Goal: Task Accomplishment & Management: Manage account settings

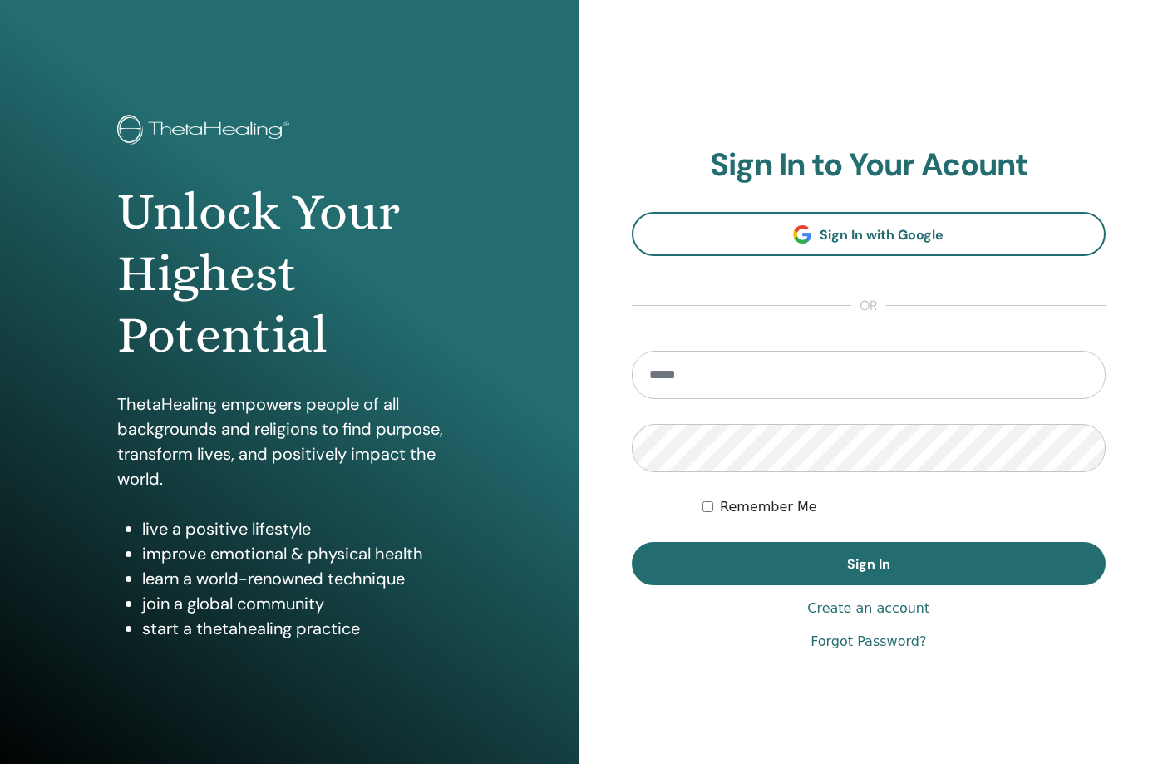
type input "**********"
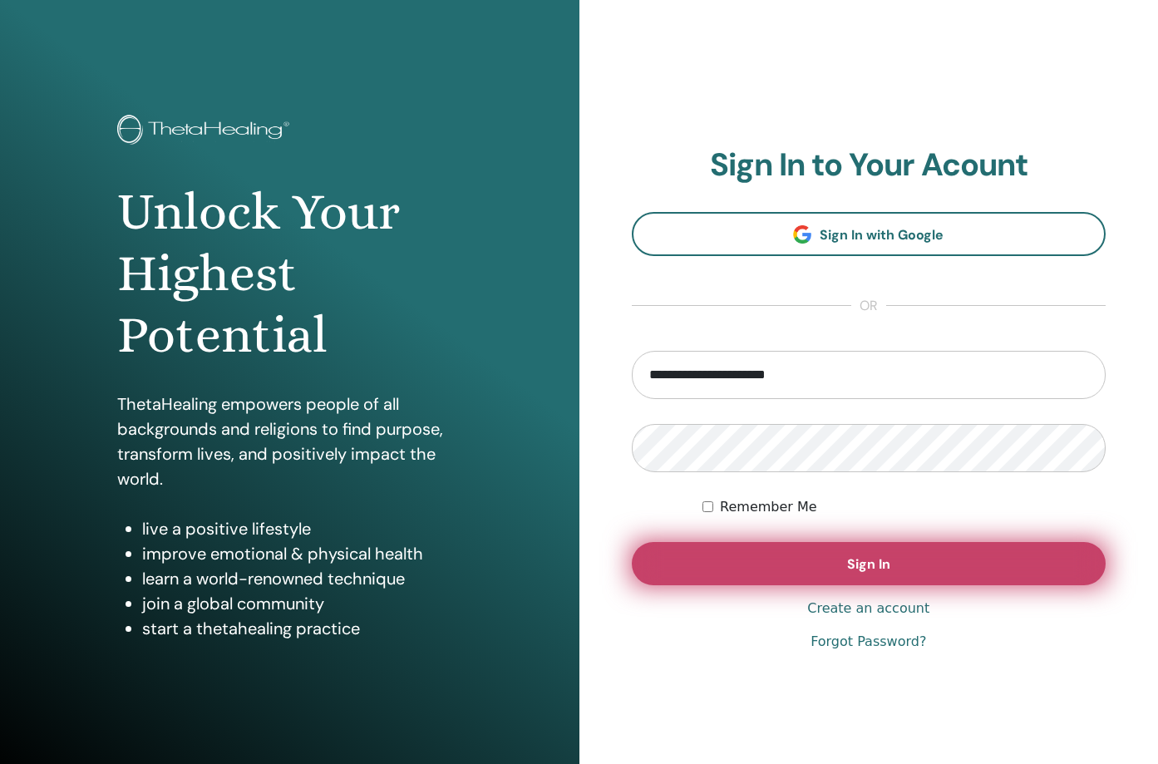
click at [862, 560] on span "Sign In" at bounding box center [868, 563] width 43 height 17
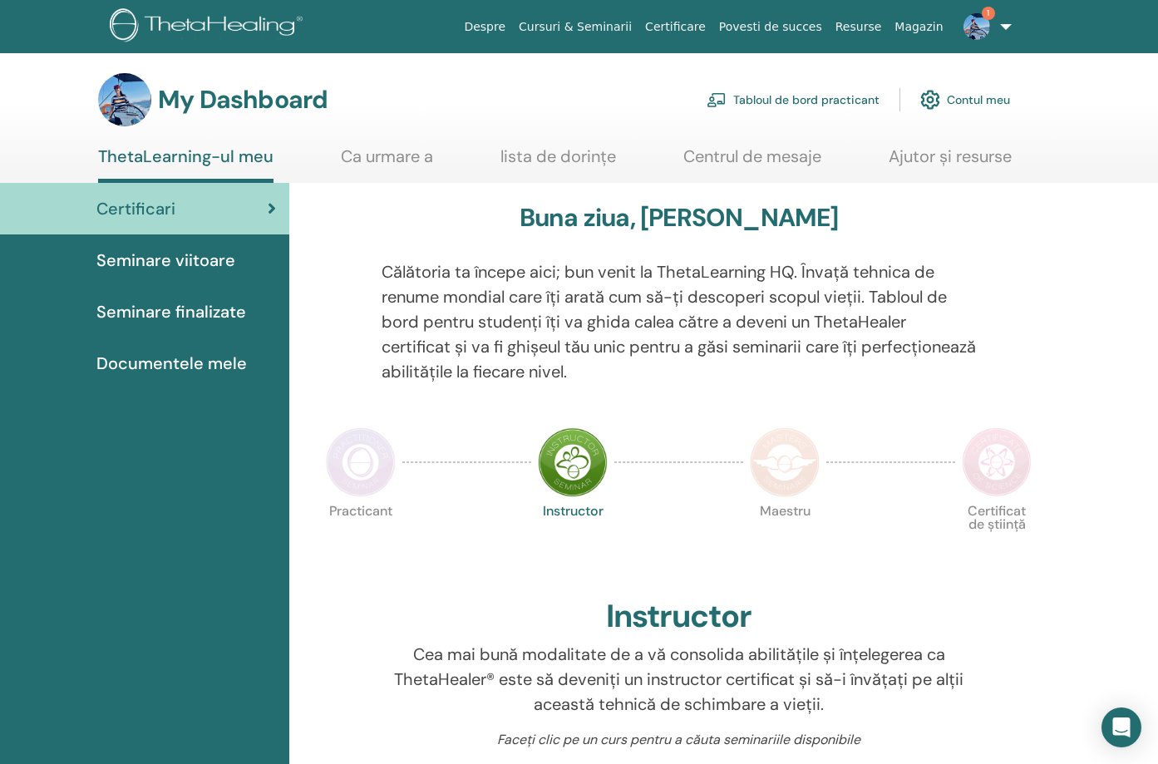
click at [401, 161] on link "Ca urmare a" at bounding box center [387, 162] width 92 height 32
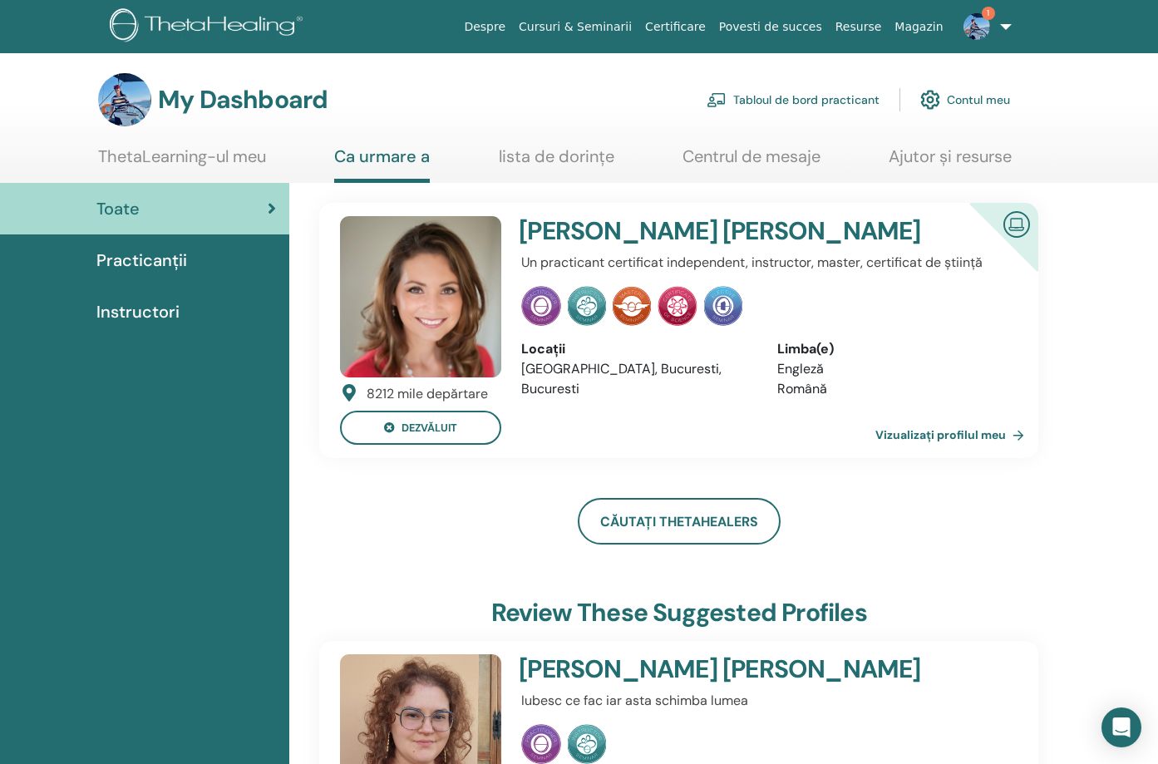
click at [826, 102] on link "Tabloul de bord practicant" at bounding box center [792, 99] width 173 height 37
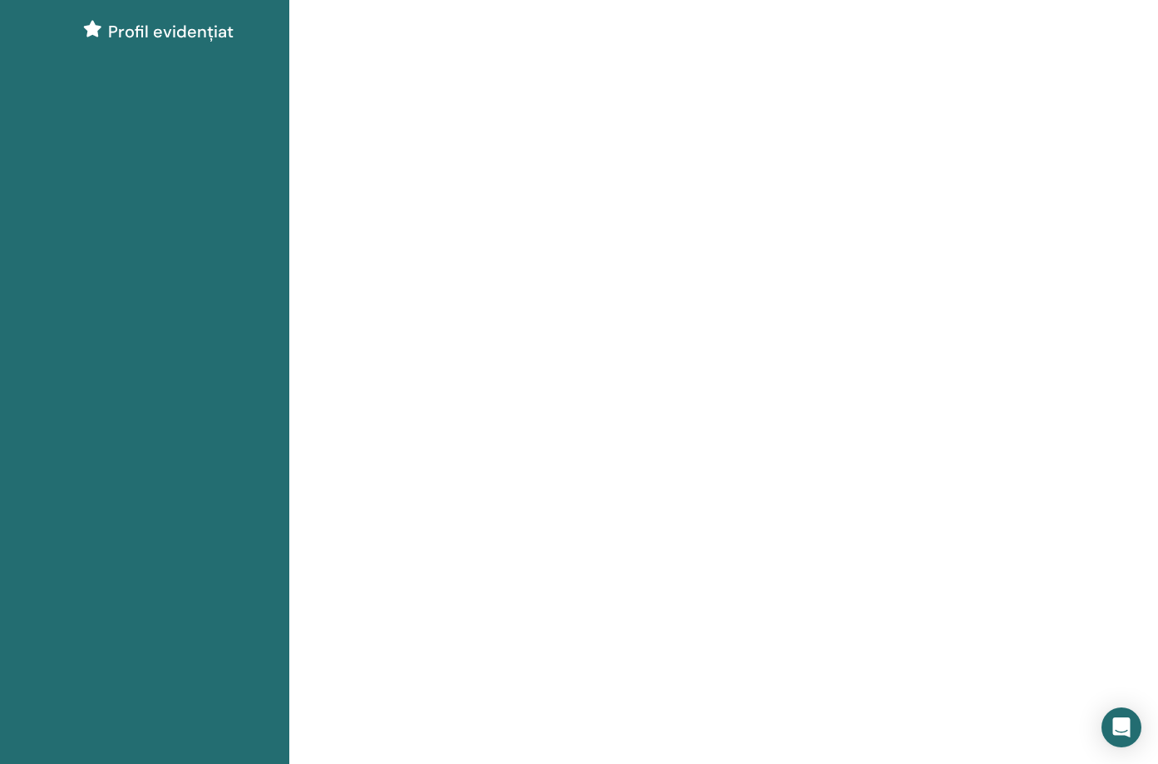
scroll to position [83, 0]
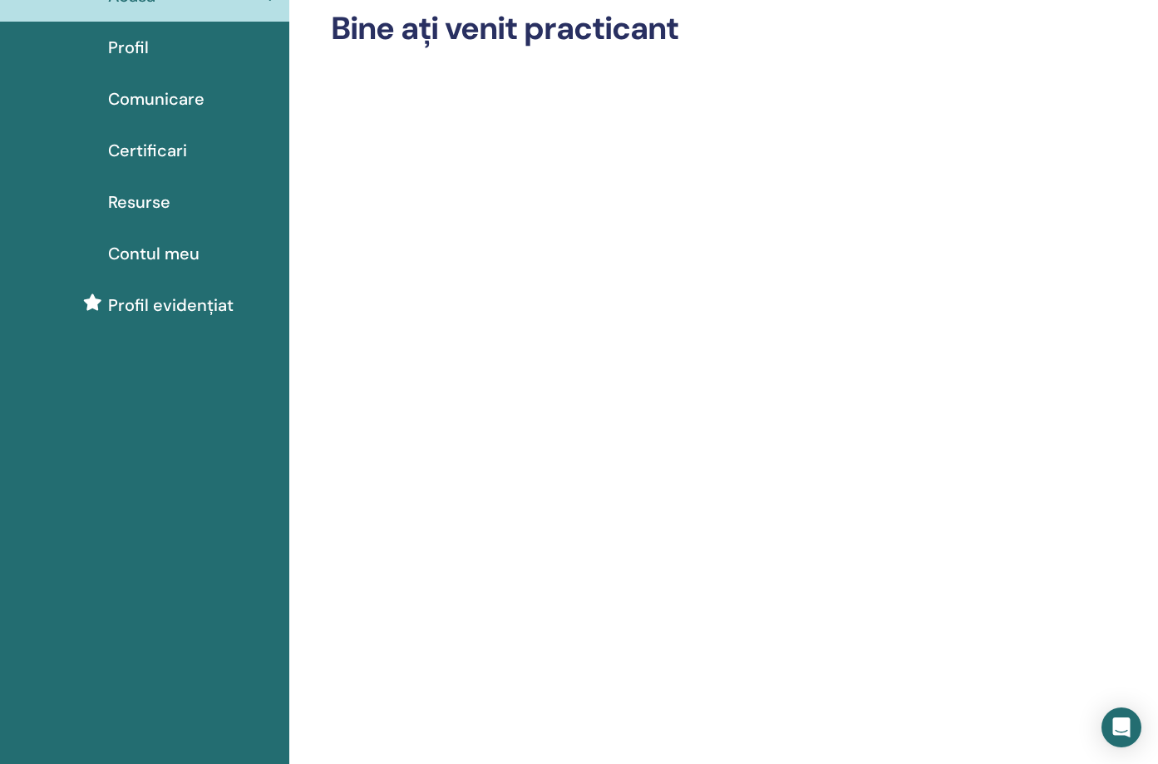
click at [135, 159] on span "Certificari" at bounding box center [147, 150] width 79 height 25
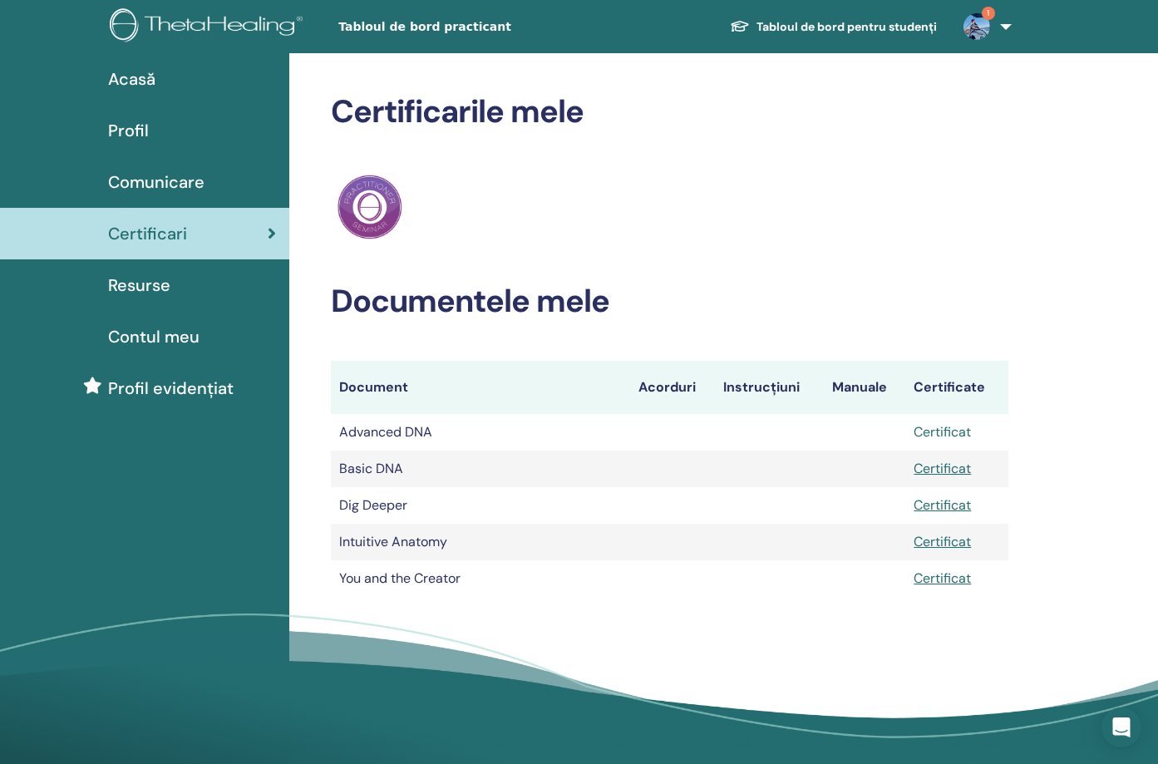
click at [951, 432] on link "Certificat" at bounding box center [941, 431] width 57 height 17
click at [948, 469] on link "Certificat" at bounding box center [941, 468] width 57 height 17
click at [949, 505] on link "Certificat" at bounding box center [941, 504] width 57 height 17
click at [947, 541] on link "Certificat" at bounding box center [941, 541] width 57 height 17
click at [947, 575] on link "Certificat" at bounding box center [941, 577] width 57 height 17
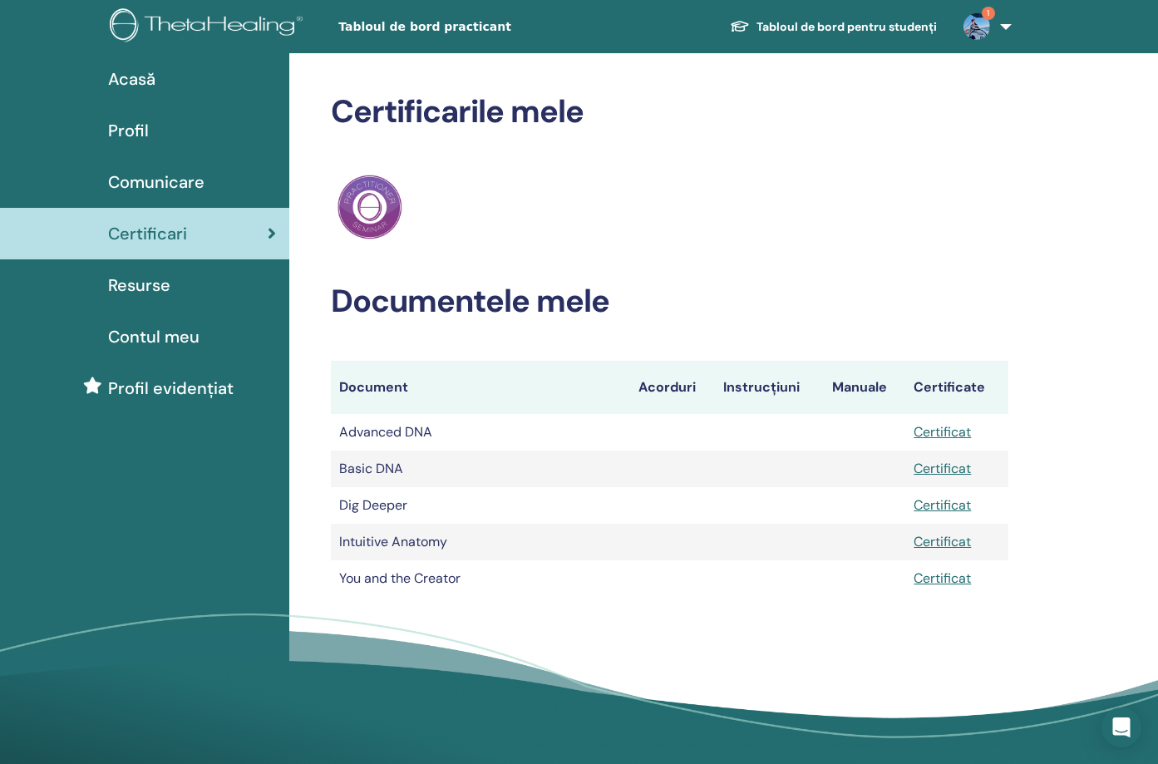
click at [693, 201] on div "ThetaHealing Practicant" at bounding box center [669, 207] width 677 height 72
